Goal: Task Accomplishment & Management: Use online tool/utility

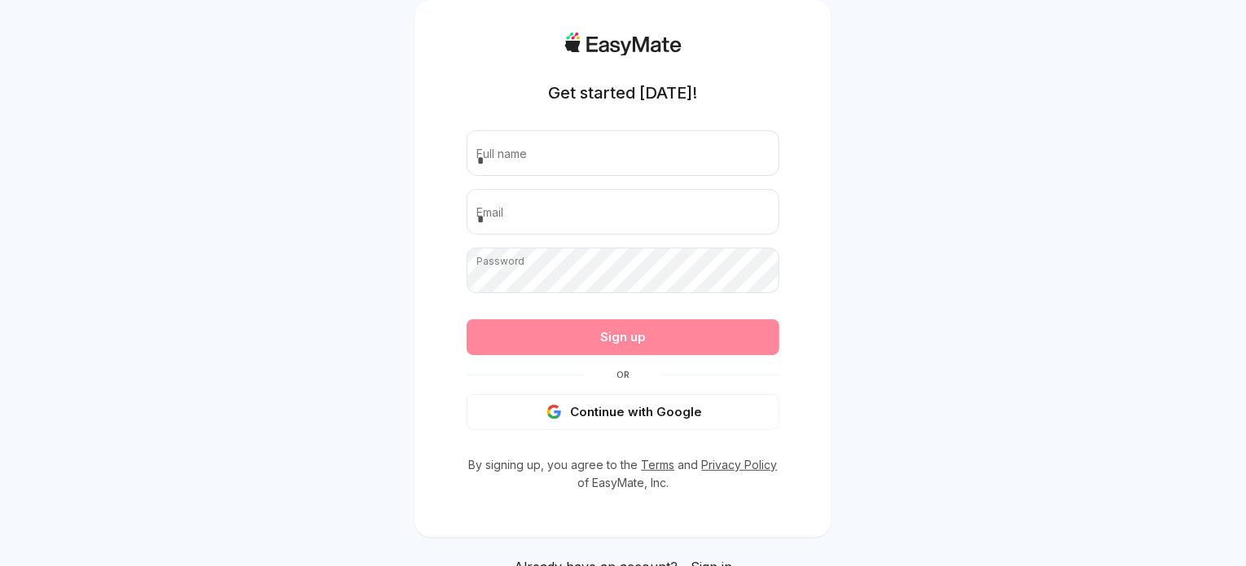
click at [693, 412] on button "Continue with Google" at bounding box center [623, 412] width 313 height 36
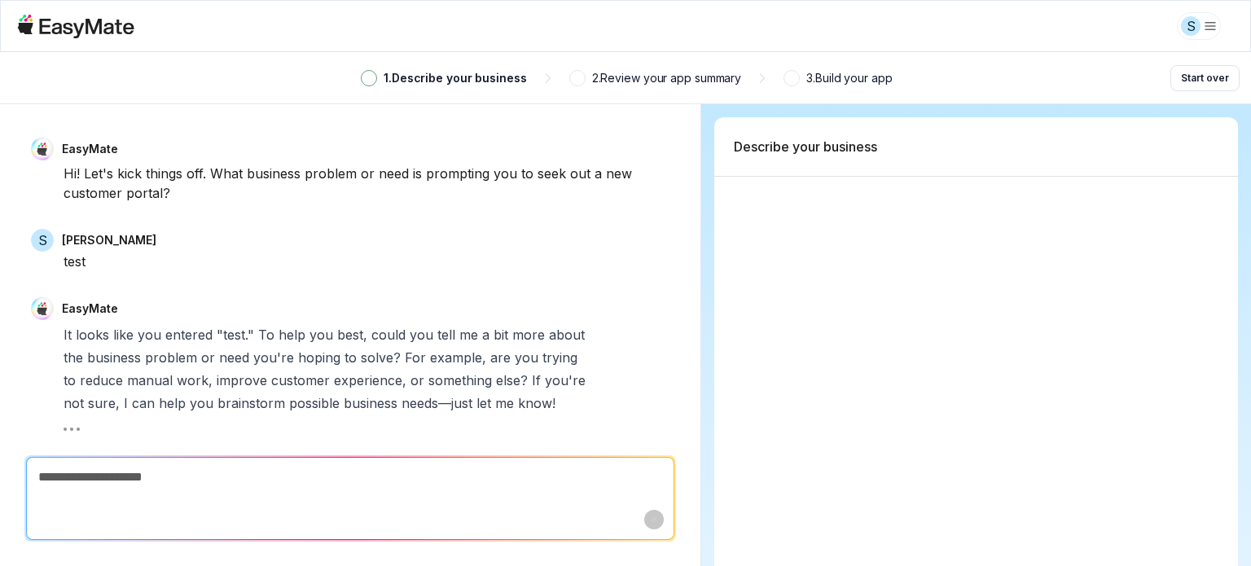
type textarea "*"
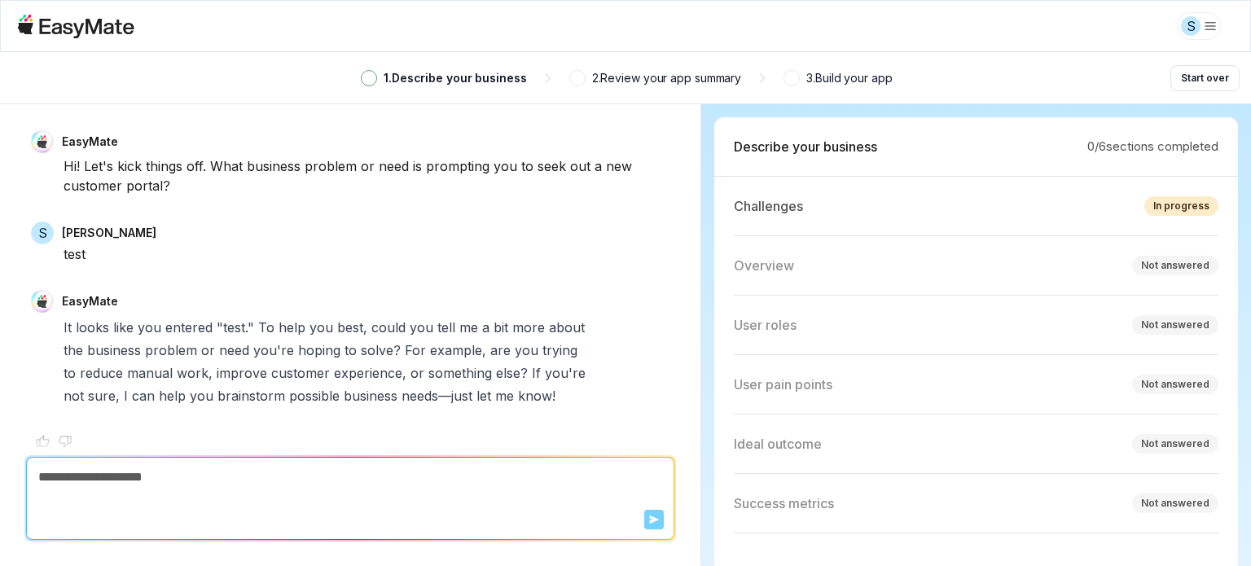
scroll to position [21, 0]
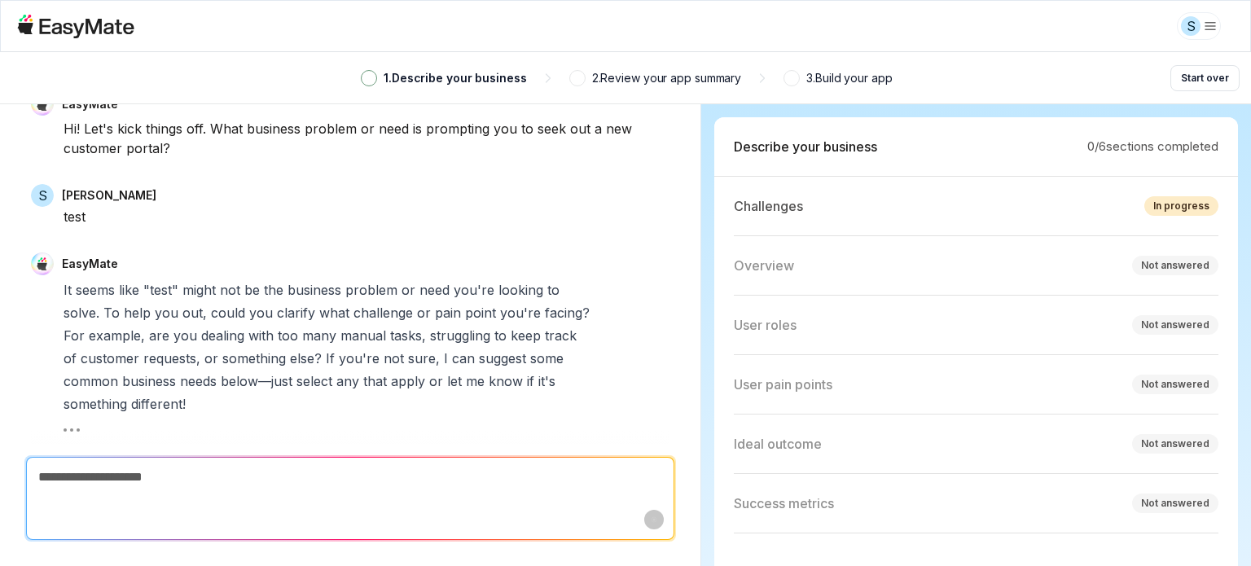
type textarea "*"
